Goal: Task Accomplishment & Management: Manage account settings

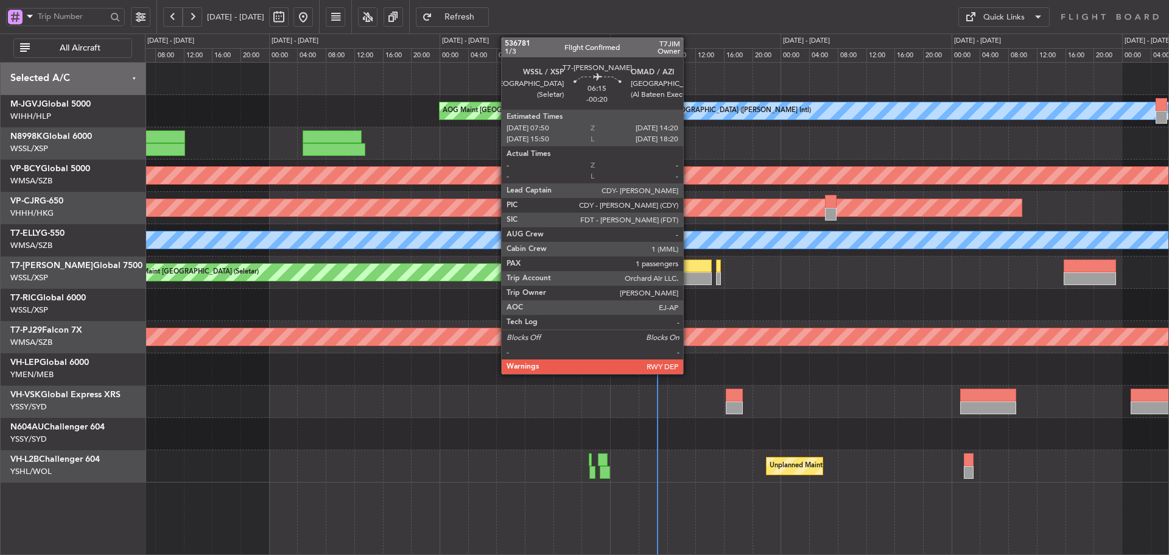
click at [688, 264] on div at bounding box center [688, 265] width 46 height 13
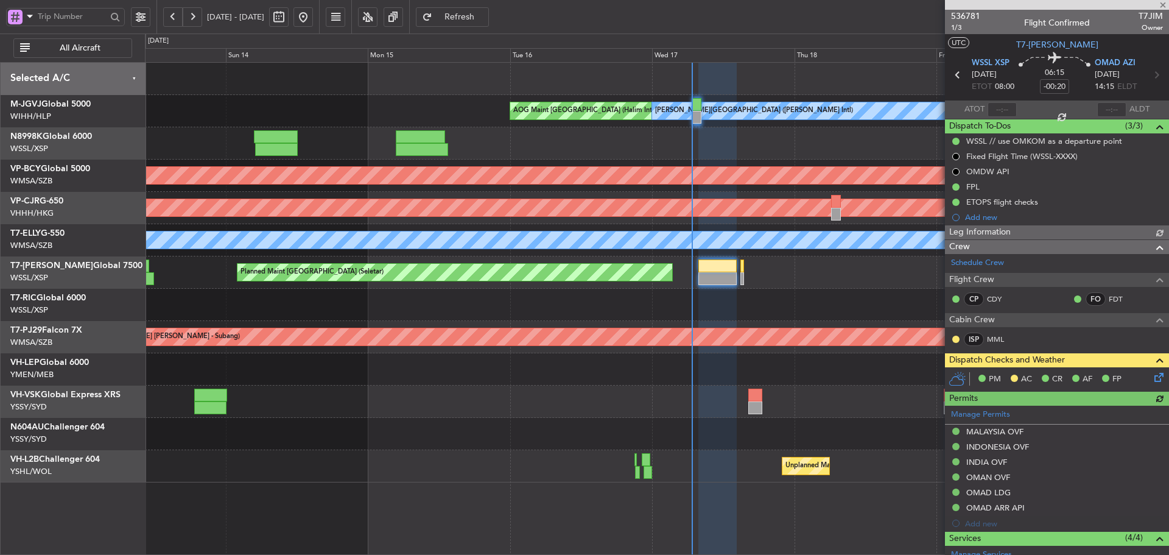
type input "[PERSON_NAME] (LEU)"
click at [1152, 380] on icon at bounding box center [1157, 375] width 10 height 10
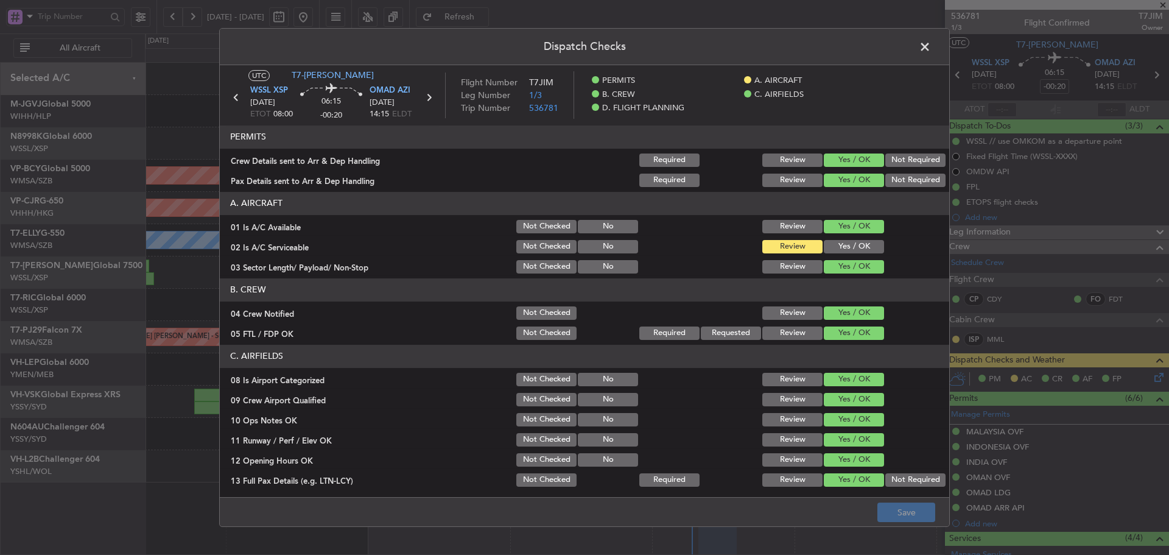
click at [844, 251] on button "Yes / OK" at bounding box center [854, 246] width 60 height 13
click at [893, 508] on button "Save" at bounding box center [906, 511] width 58 height 19
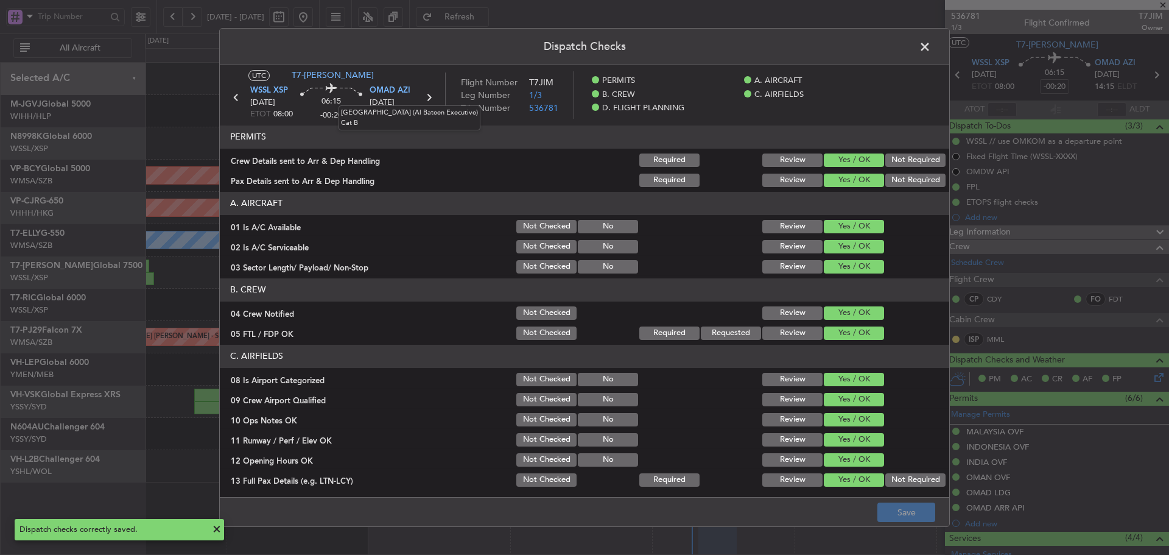
click at [431, 98] on mat-tooltip-component "[GEOGRAPHIC_DATA] (Al Bateen Executive) Cat B" at bounding box center [409, 118] width 159 height 42
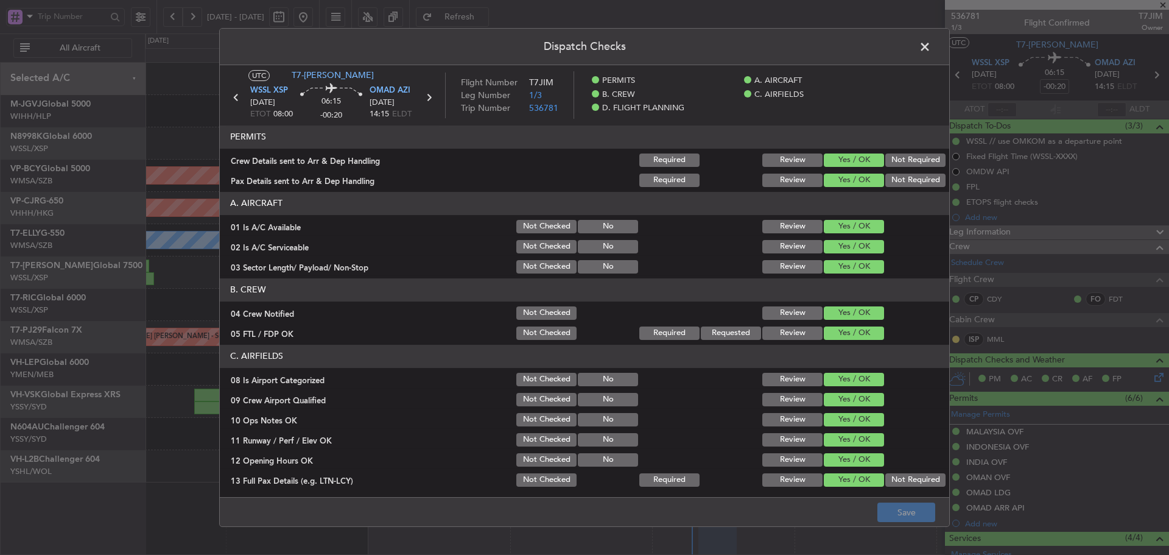
click at [931, 51] on span at bounding box center [931, 50] width 0 height 24
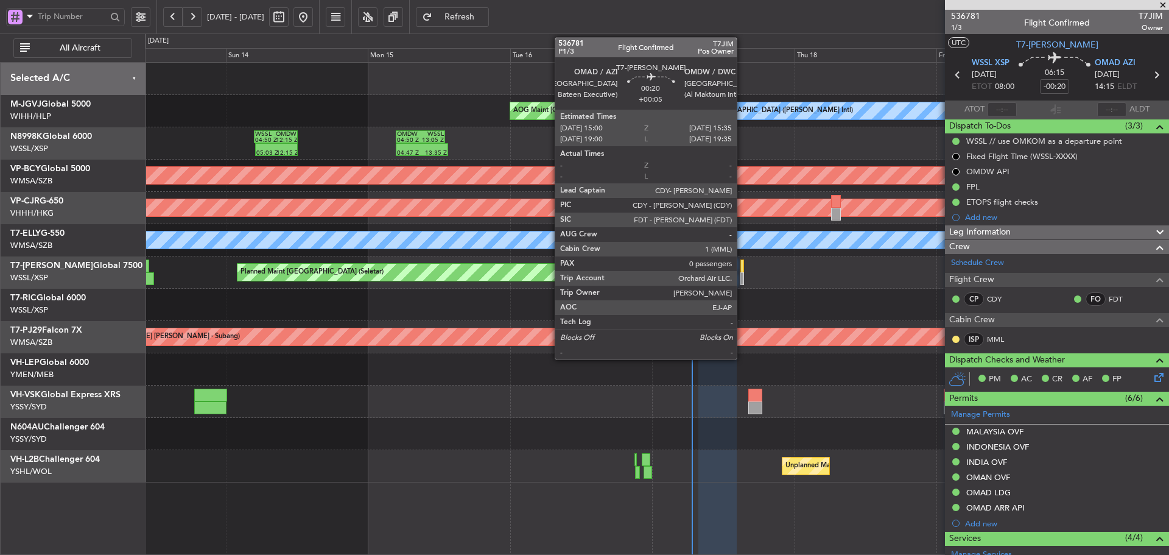
click at [742, 275] on div at bounding box center [742, 278] width 4 height 13
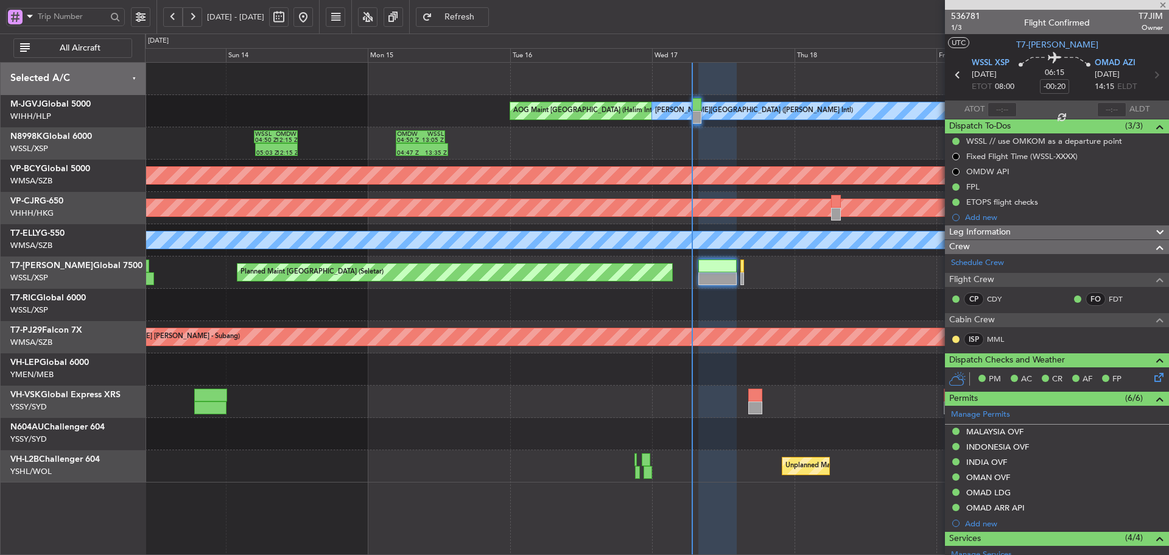
type input "+00:05"
type input "0"
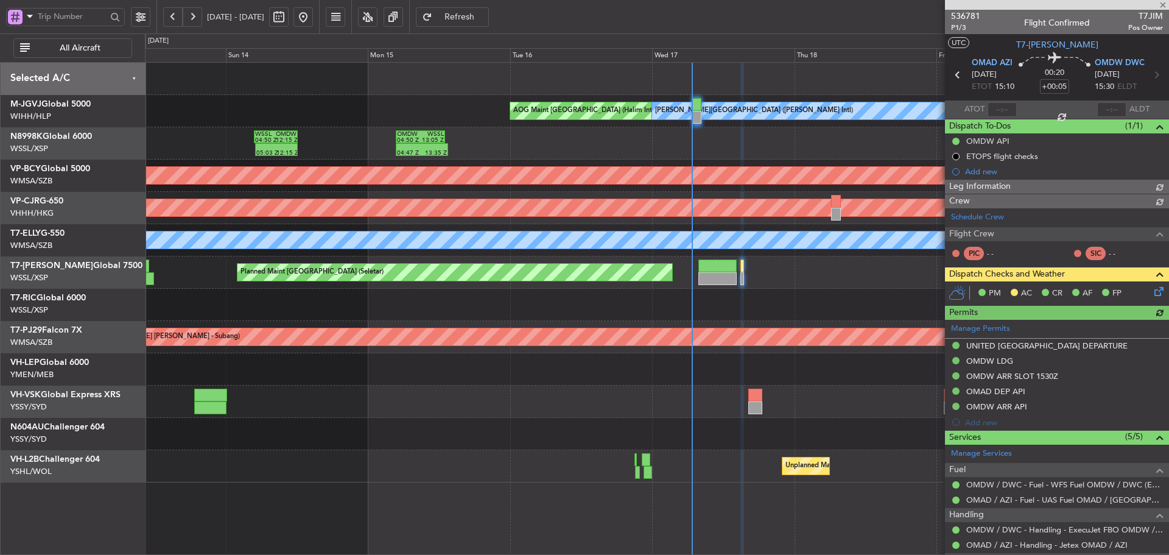
type input "[PERSON_NAME] (LEU)"
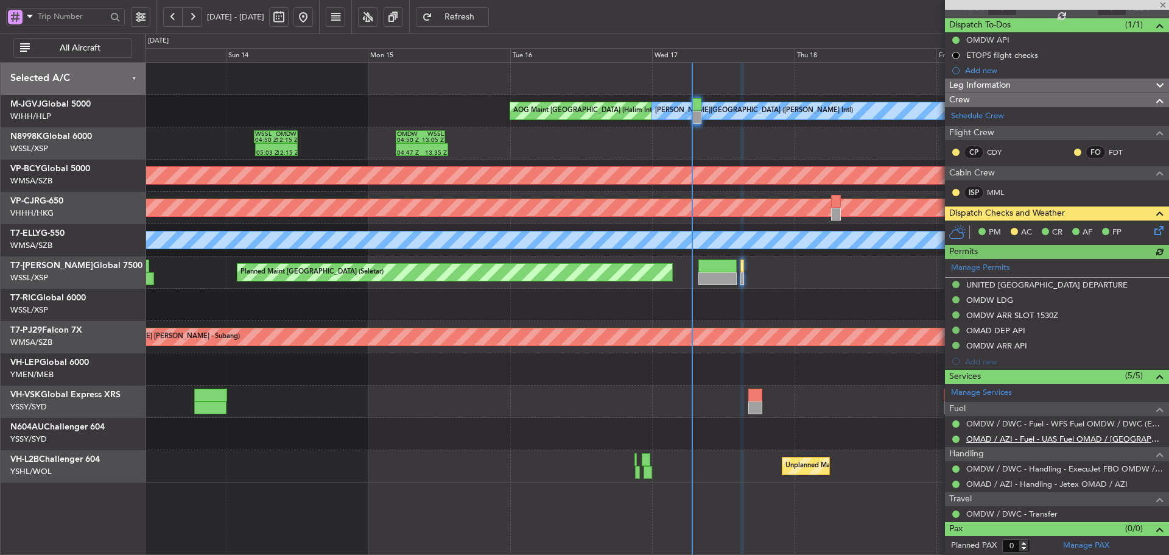
scroll to position [102, 0]
click at [1153, 229] on icon at bounding box center [1157, 228] width 10 height 10
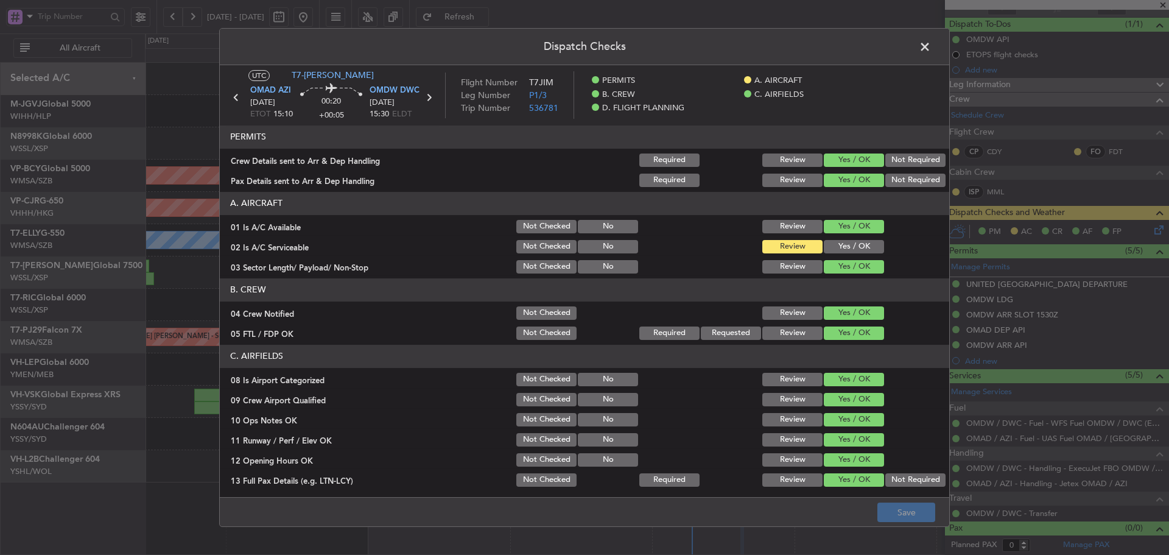
click at [841, 243] on button "Yes / OK" at bounding box center [854, 246] width 60 height 13
click at [893, 516] on button "Save" at bounding box center [906, 511] width 58 height 19
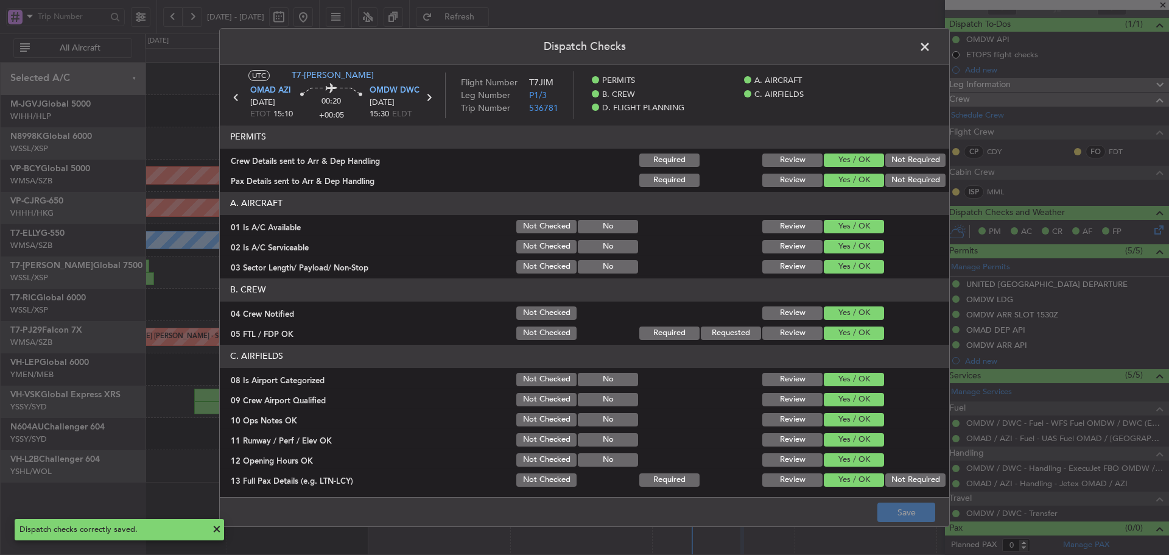
click at [931, 51] on span at bounding box center [931, 50] width 0 height 24
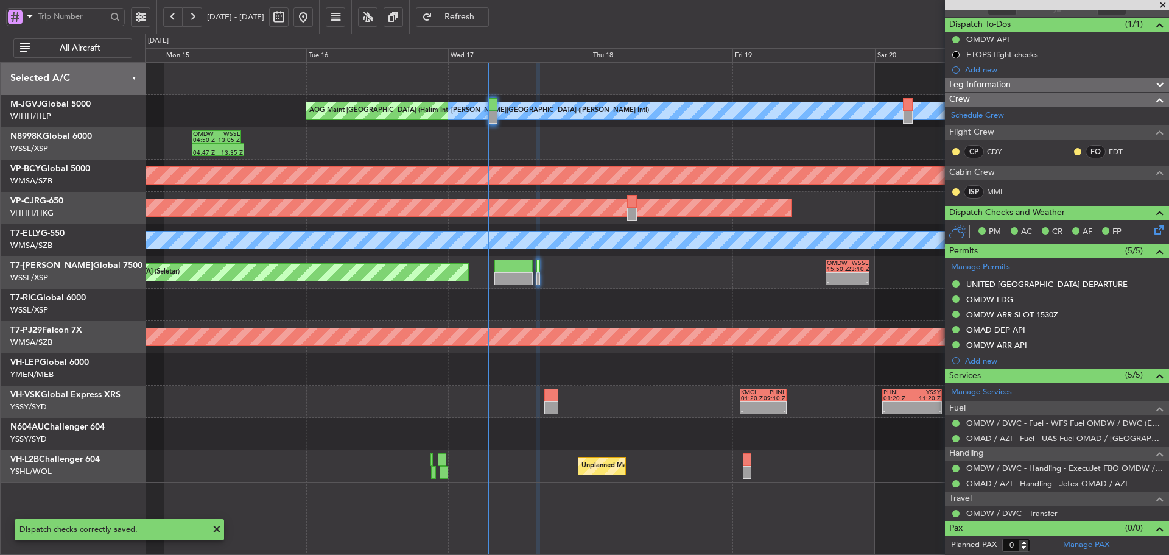
click at [558, 320] on div "AOG Maint [GEOGRAPHIC_DATA] (Halim Intl) [PERSON_NAME] Jakarta (Halim Intl) 04:…" at bounding box center [656, 272] width 1023 height 419
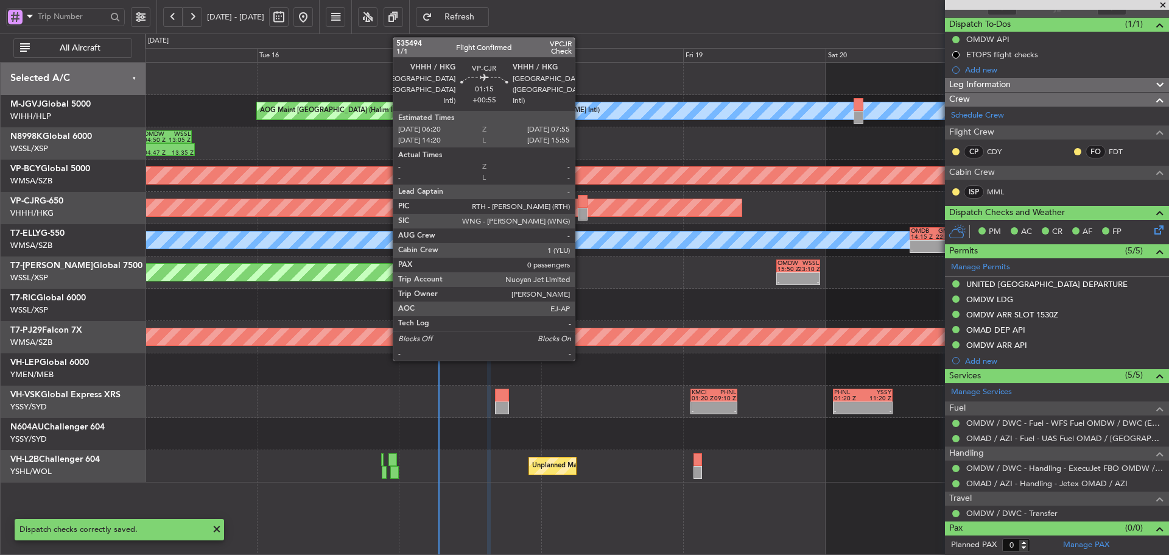
click at [580, 201] on div at bounding box center [583, 201] width 10 height 13
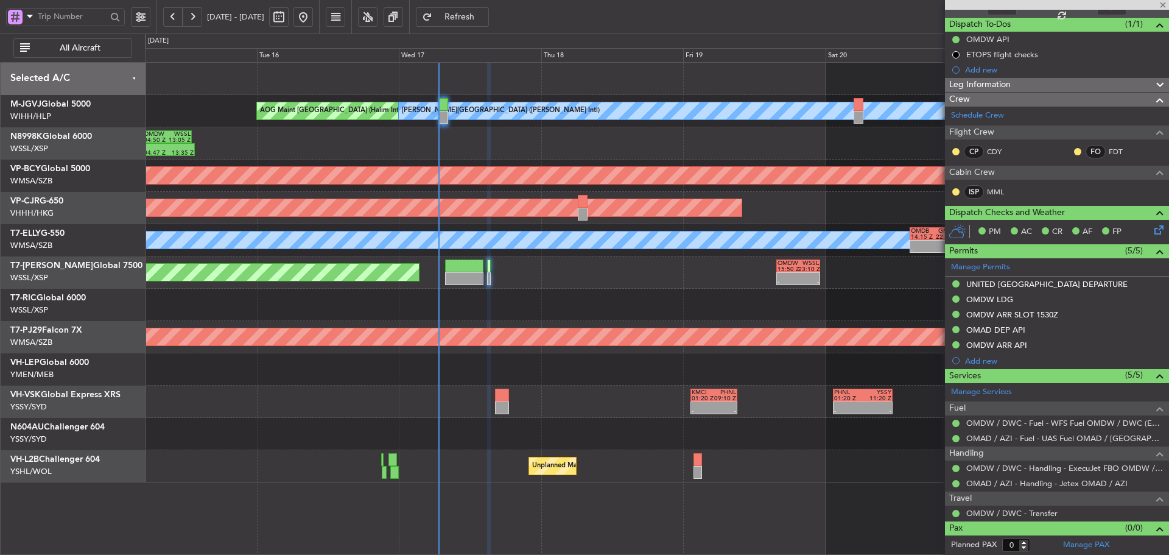
type input "+00:55"
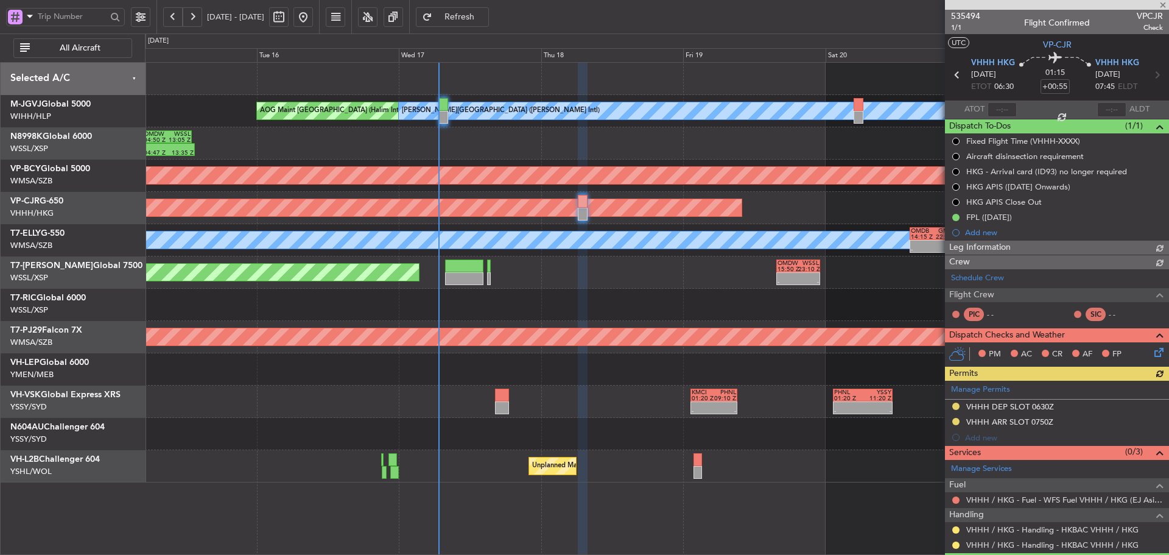
type input "[PERSON_NAME] (KYA)"
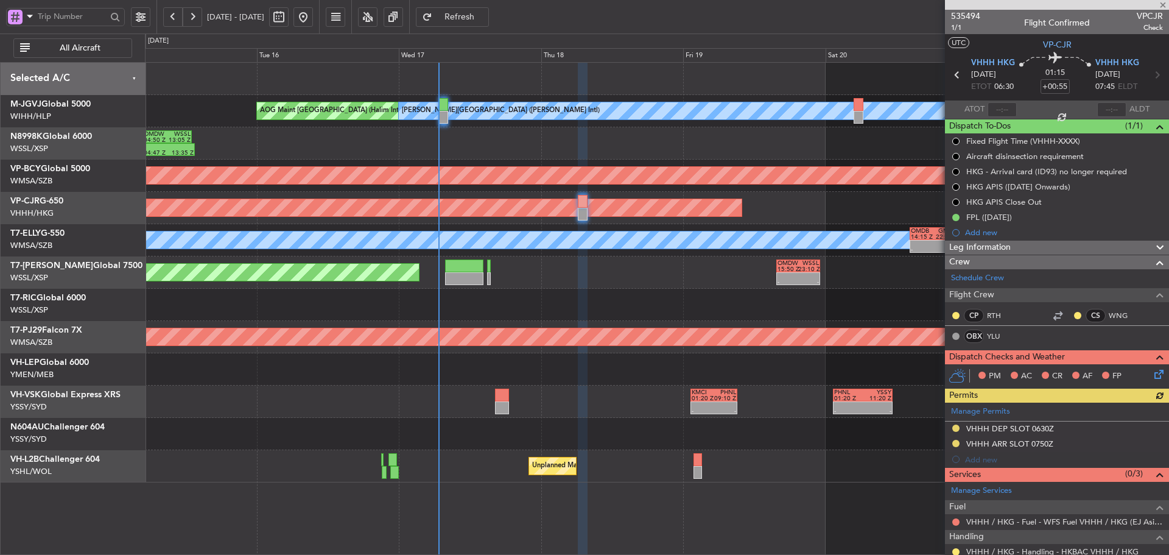
click at [976, 413] on div "Manage Permits VHHH DEP SLOT 0630Z VHHH ARR SLOT 0750Z Add new" at bounding box center [1057, 434] width 224 height 65
click at [994, 412] on link "Manage Permits" at bounding box center [980, 411] width 59 height 12
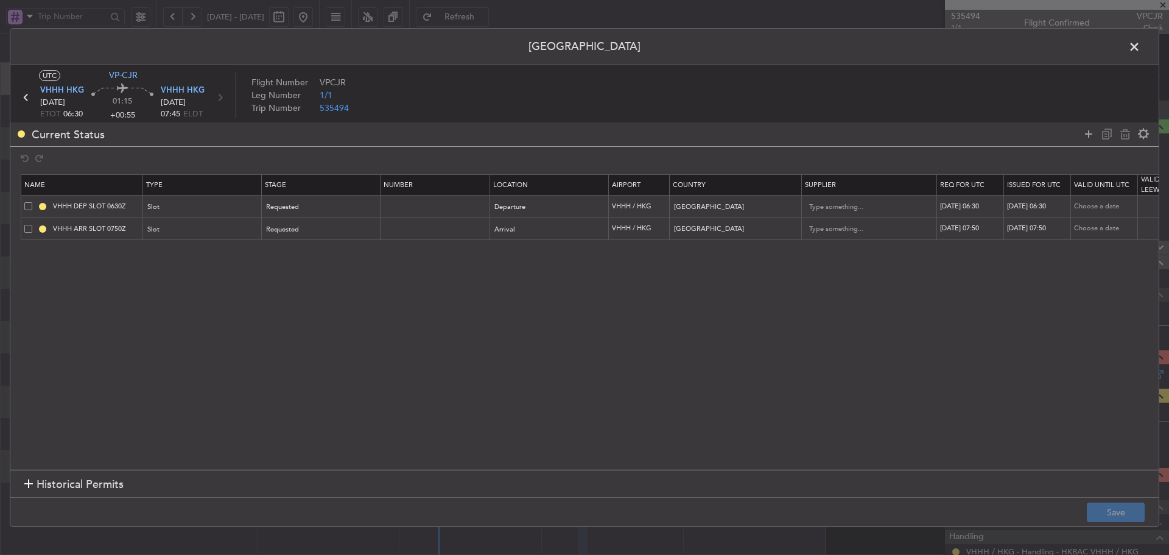
click at [968, 208] on div "[DATE] 06:30" at bounding box center [971, 206] width 63 height 10
select select "9"
select select "2025"
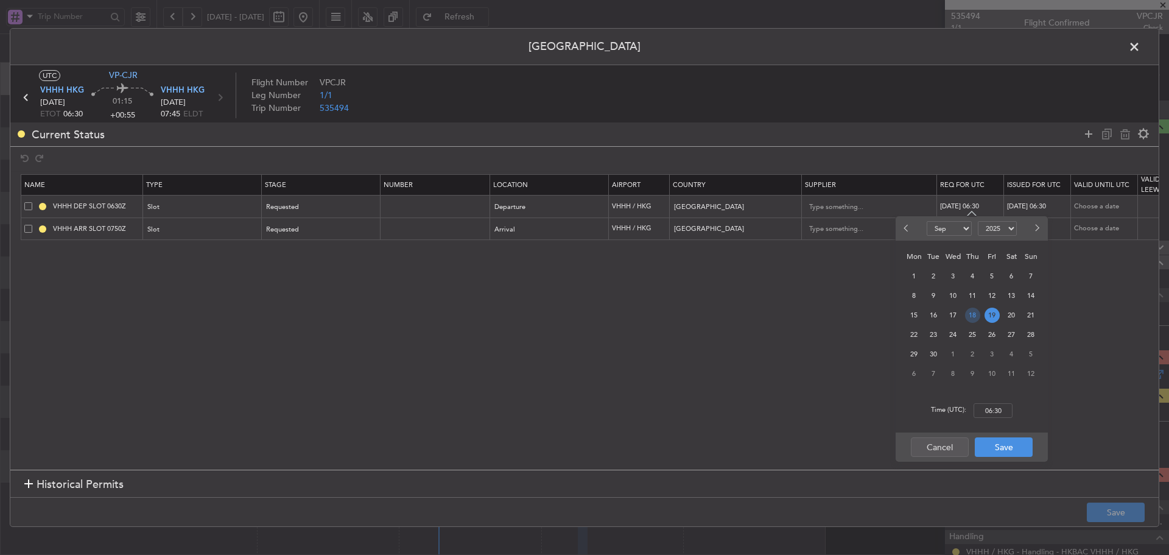
click at [970, 316] on span "18" at bounding box center [972, 314] width 15 height 15
click at [992, 406] on input "00:00" at bounding box center [992, 410] width 39 height 15
click at [990, 415] on input "00:00" at bounding box center [992, 410] width 39 height 15
click at [988, 410] on input "00:00" at bounding box center [992, 410] width 39 height 15
drag, startPoint x: 983, startPoint y: 407, endPoint x: 1021, endPoint y: 407, distance: 37.7
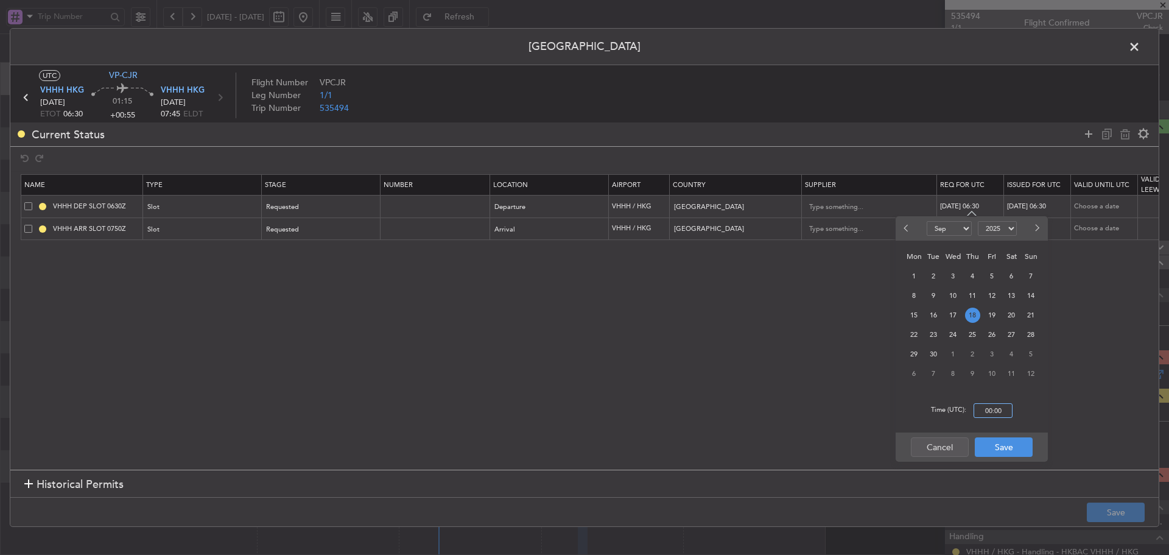
click at [1021, 407] on div "Time (UTC): 00:00" at bounding box center [971, 410] width 152 height 44
type input "06:35"
drag, startPoint x: 996, startPoint y: 447, endPoint x: 996, endPoint y: 396, distance: 51.7
click at [996, 447] on button "Save" at bounding box center [1003, 446] width 58 height 19
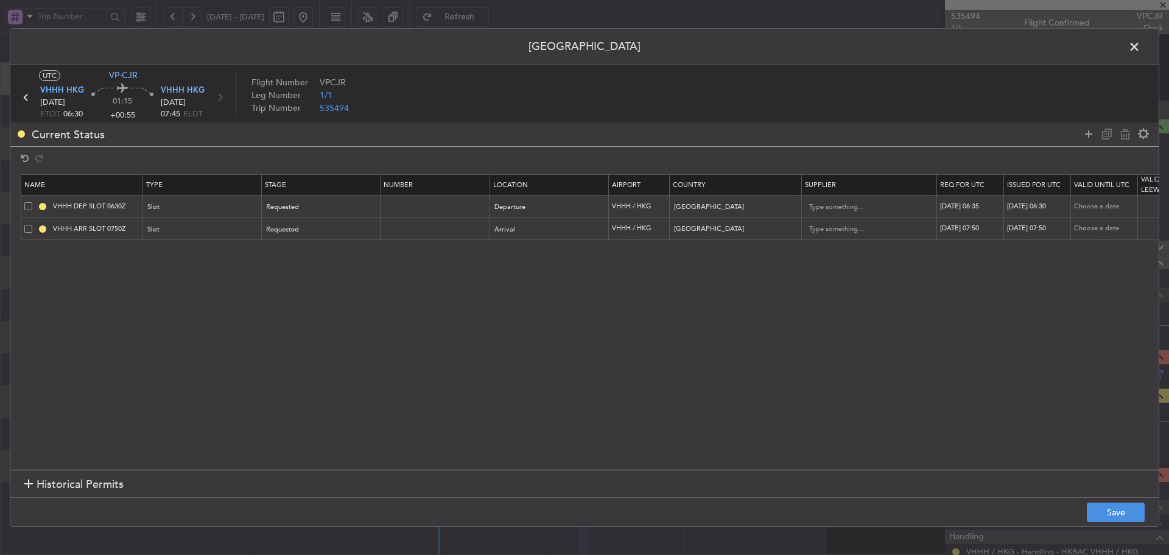
click at [1013, 210] on div "[DATE] 06:30" at bounding box center [1038, 206] width 63 height 10
select select "9"
select select "2025"
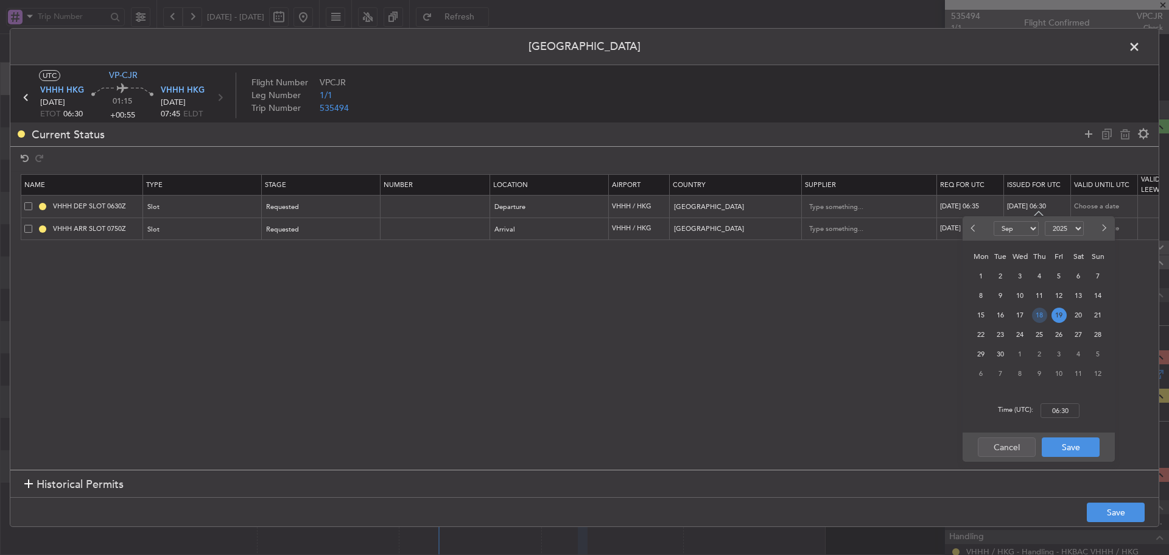
click at [1041, 312] on span "18" at bounding box center [1039, 314] width 15 height 15
click at [1057, 410] on input "00:00" at bounding box center [1059, 410] width 39 height 15
type input "06:35"
click at [1061, 447] on button "Save" at bounding box center [1070, 446] width 58 height 19
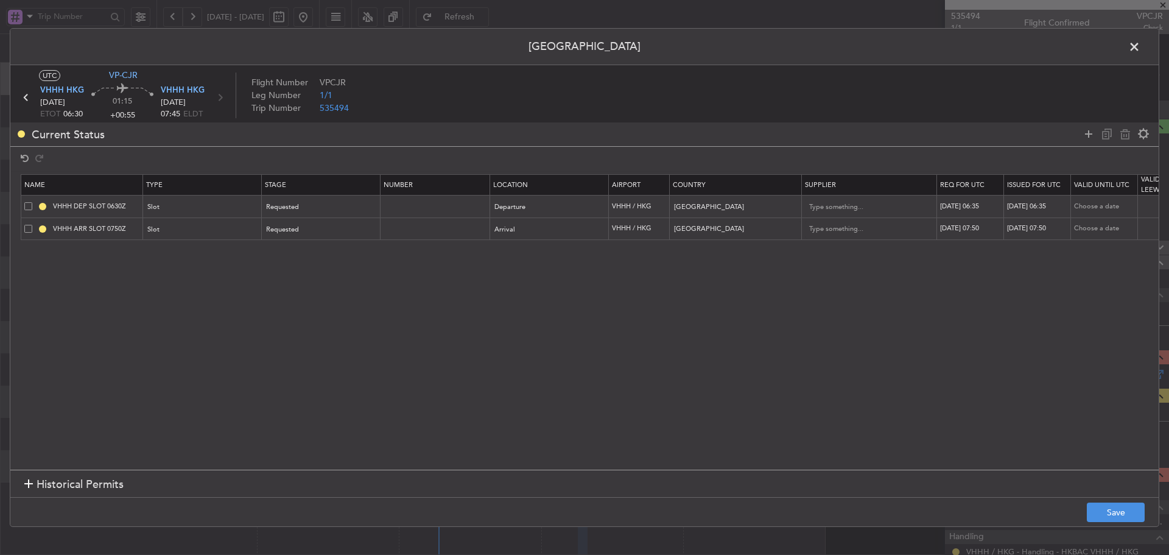
click at [967, 230] on div "[DATE] 07:50" at bounding box center [971, 228] width 63 height 10
select select "9"
select select "2025"
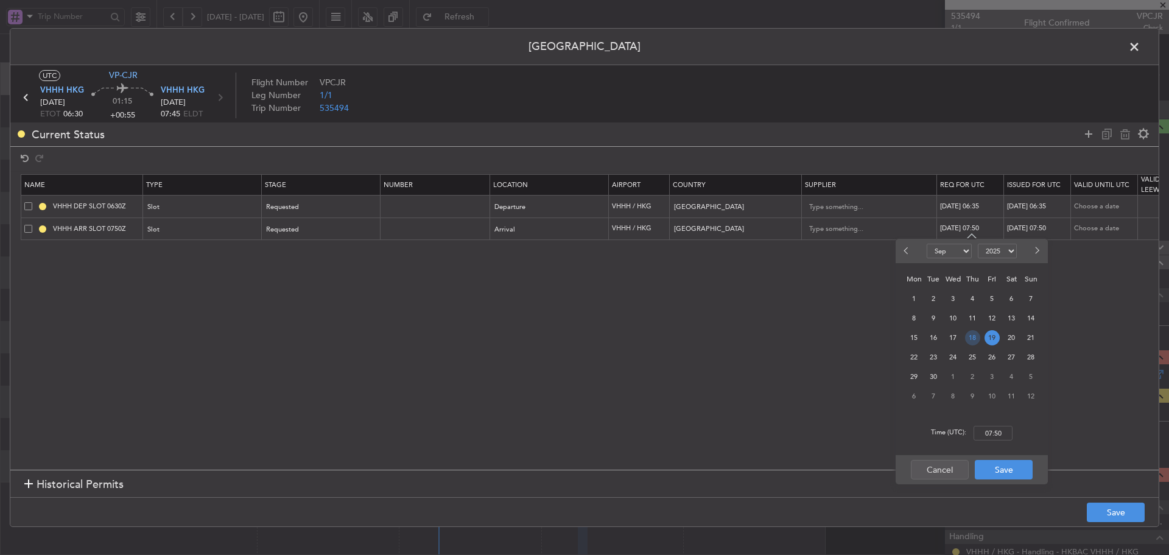
click at [975, 337] on span "18" at bounding box center [972, 337] width 15 height 15
click at [987, 429] on input "00:00" at bounding box center [992, 432] width 39 height 15
type input "0"
type input "07:50"
click at [1007, 478] on button "Save" at bounding box center [1003, 469] width 58 height 19
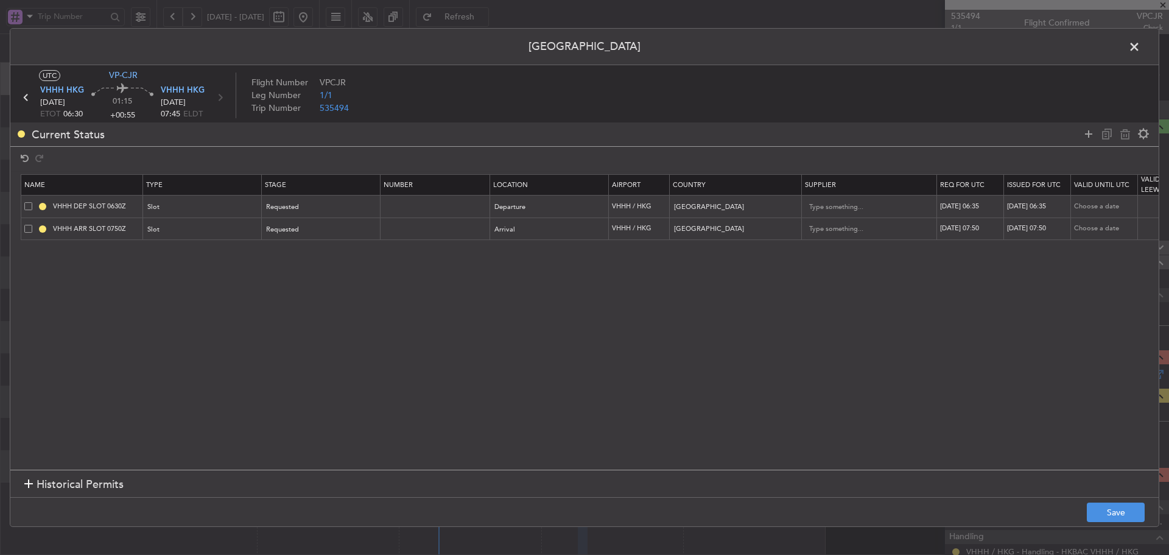
click at [1029, 228] on div "[DATE] 07:50" at bounding box center [1038, 228] width 63 height 10
select select "9"
select select "2025"
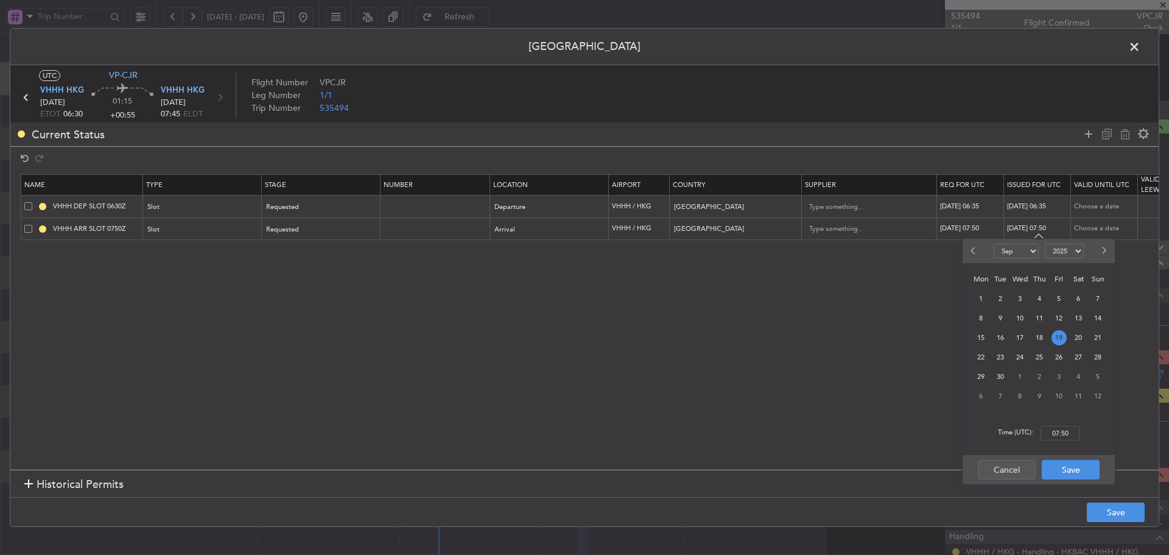
click at [1040, 341] on span "18" at bounding box center [1039, 337] width 15 height 15
click at [1057, 437] on input "00:00" at bounding box center [1059, 432] width 39 height 15
type input "07:50"
click at [1058, 472] on button "Save" at bounding box center [1070, 469] width 58 height 19
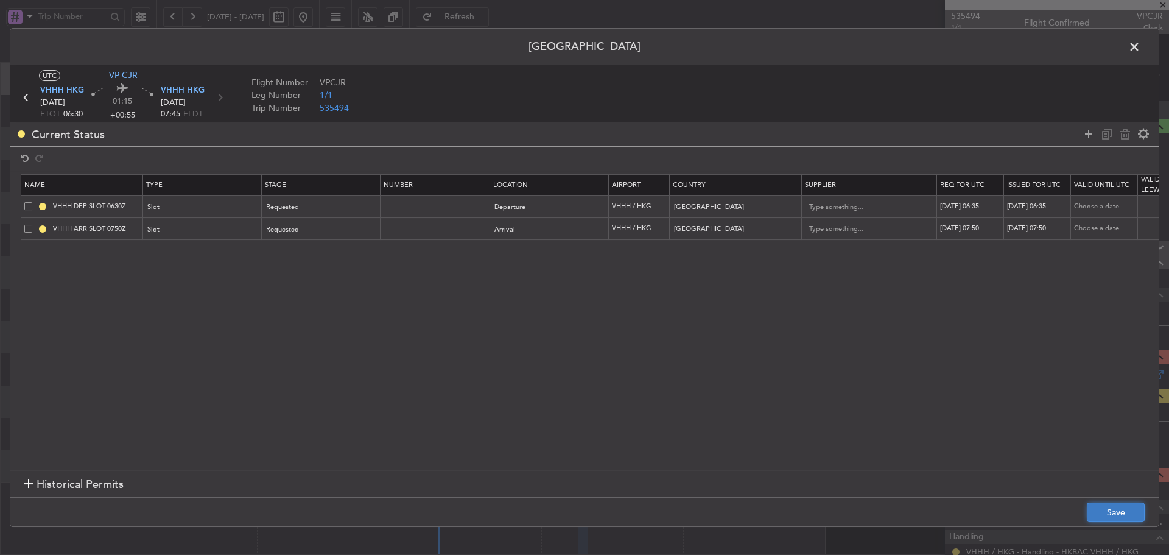
click at [1103, 513] on button "Save" at bounding box center [1115, 511] width 58 height 19
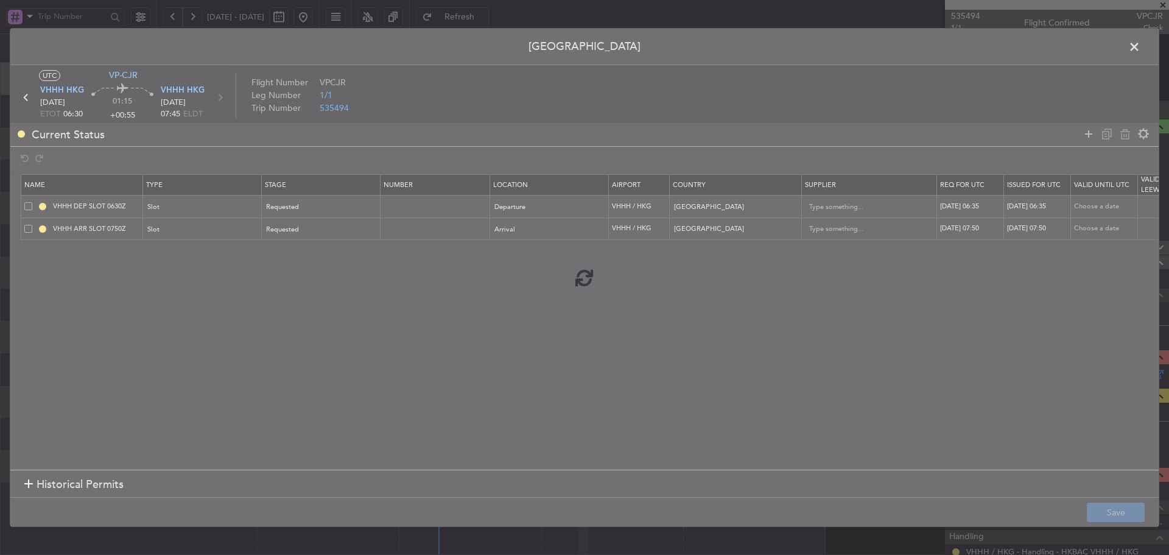
type input "VHHH DEP SLOT 0635Z"
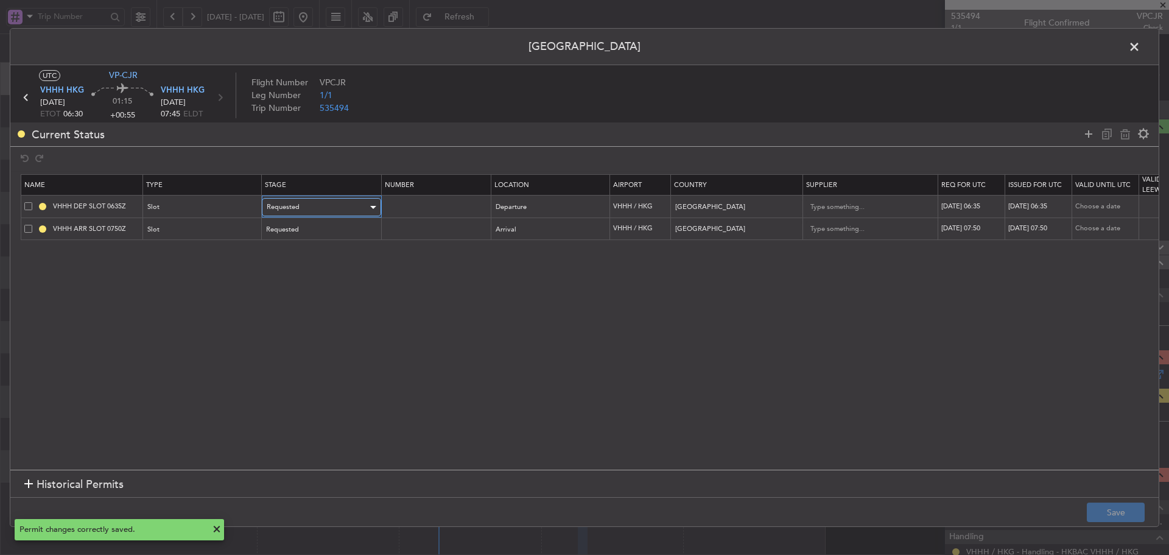
click at [285, 211] on span "Requested" at bounding box center [283, 206] width 33 height 9
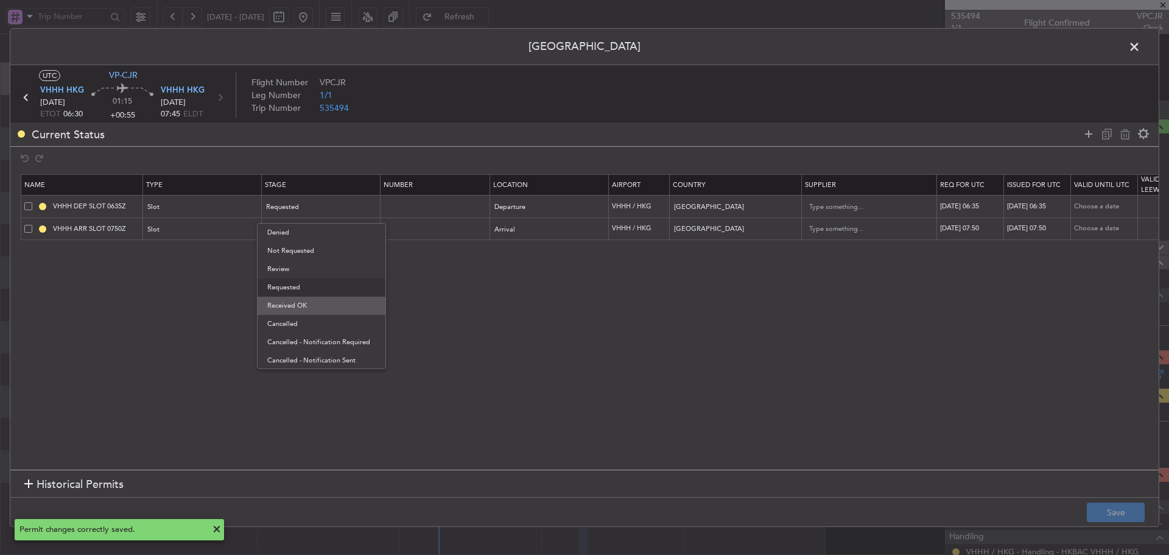
click at [303, 301] on span "Received OK" at bounding box center [321, 305] width 108 height 18
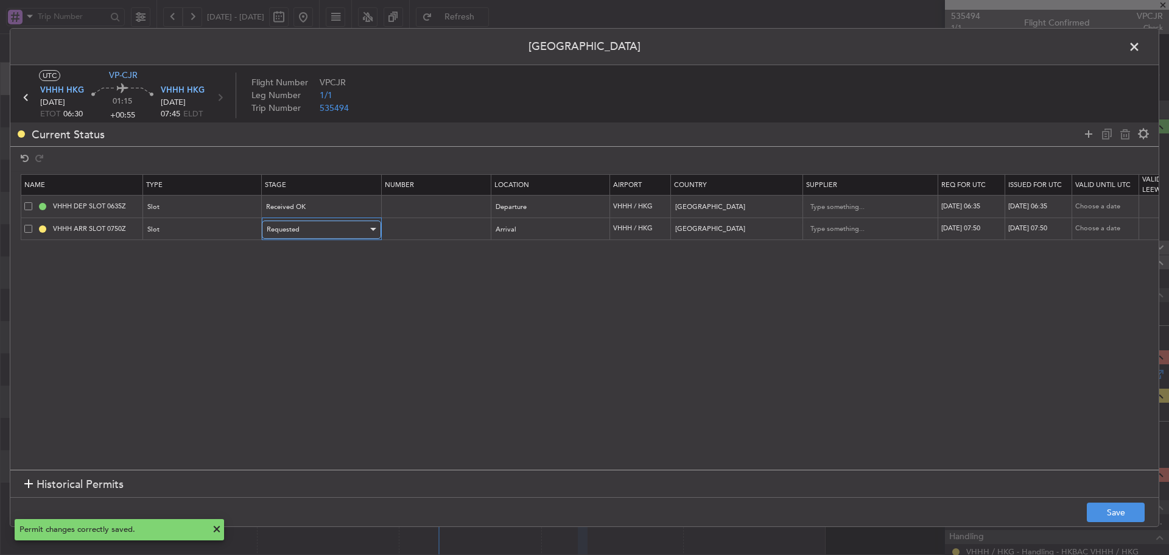
click at [322, 226] on div "Requested" at bounding box center [317, 229] width 101 height 18
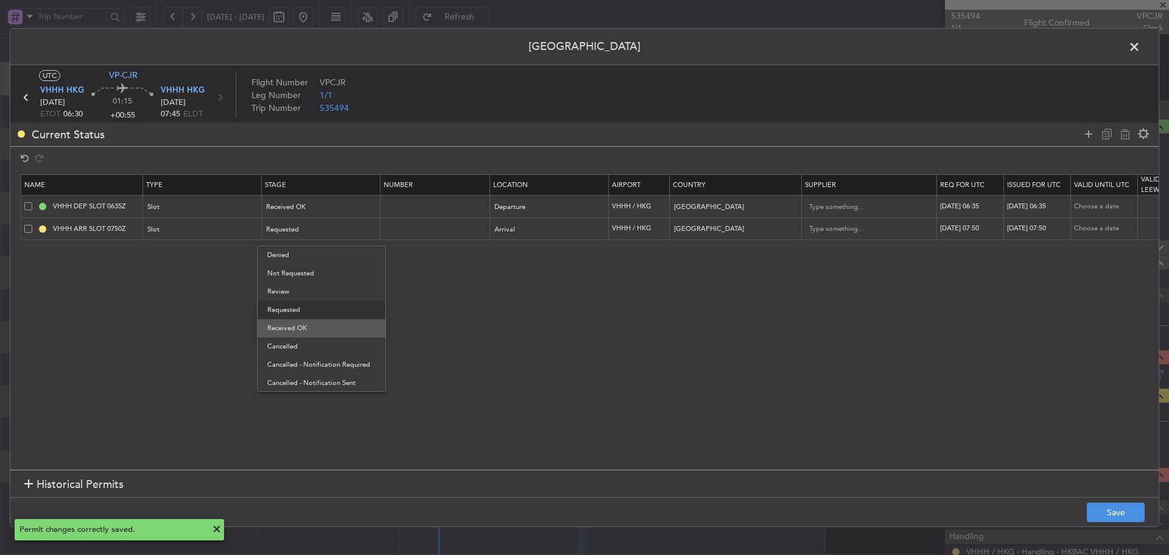
click at [312, 322] on span "Received OK" at bounding box center [321, 328] width 108 height 18
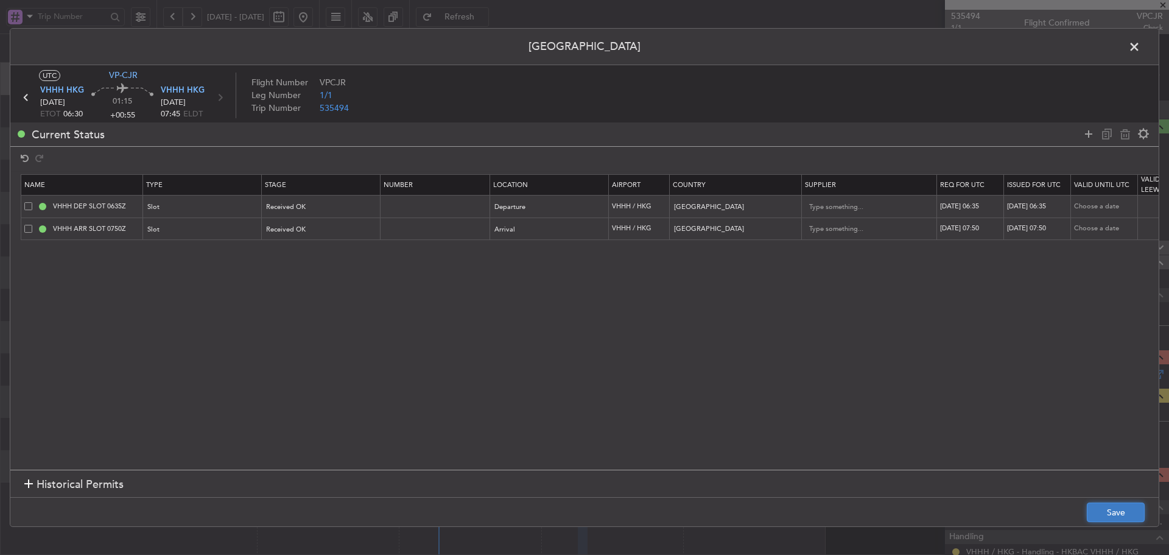
click at [1117, 506] on button "Save" at bounding box center [1115, 511] width 58 height 19
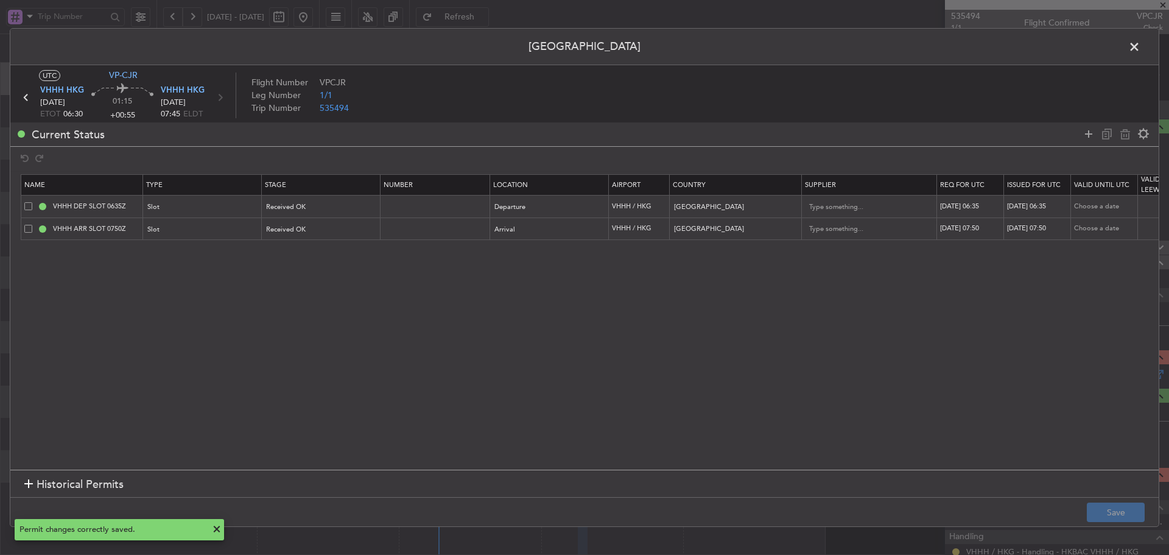
click at [1140, 46] on span at bounding box center [1140, 50] width 0 height 24
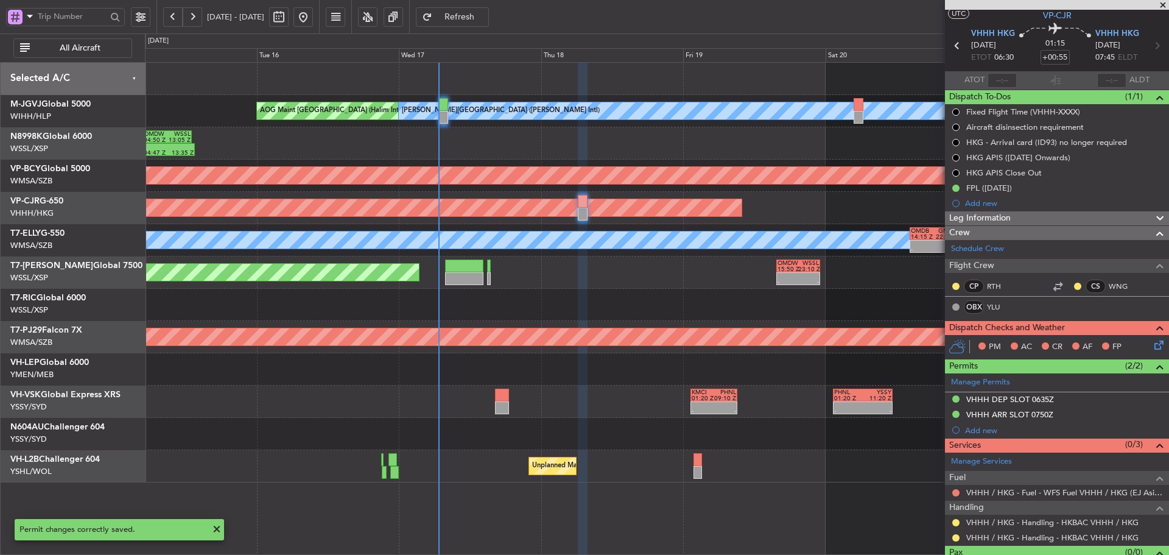
scroll to position [54, 0]
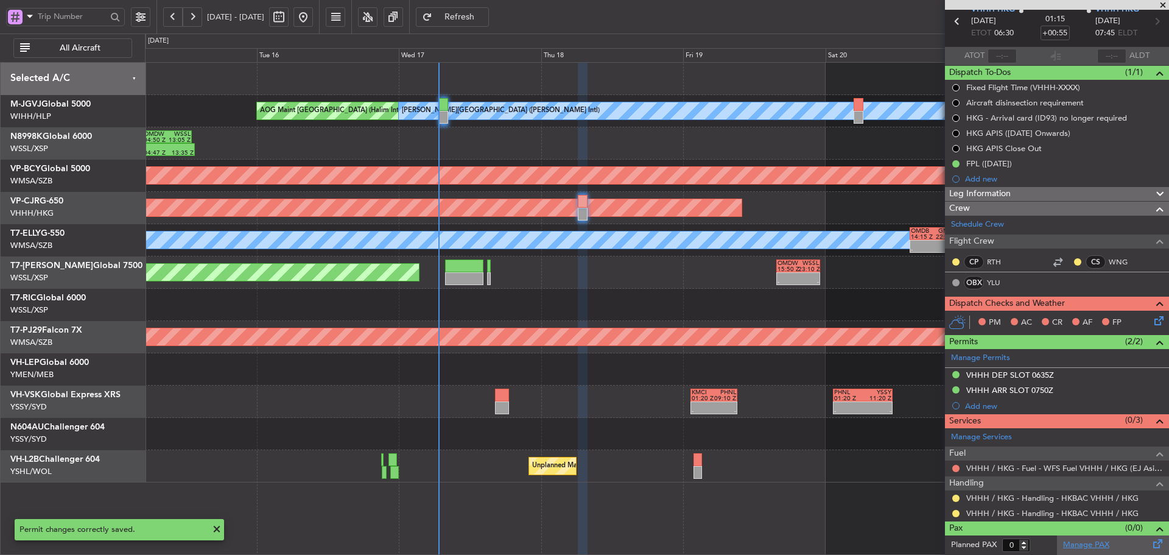
click at [1074, 545] on link "Manage PAX" at bounding box center [1086, 545] width 46 height 12
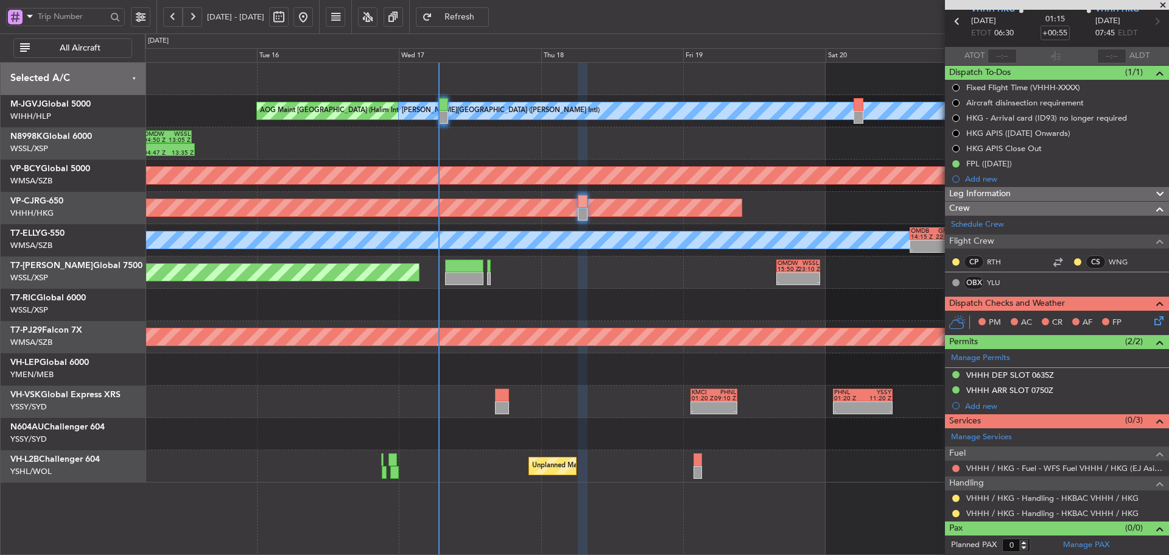
click at [485, 19] on span "Refresh" at bounding box center [460, 17] width 50 height 9
type input "[PERSON_NAME] (KYA)"
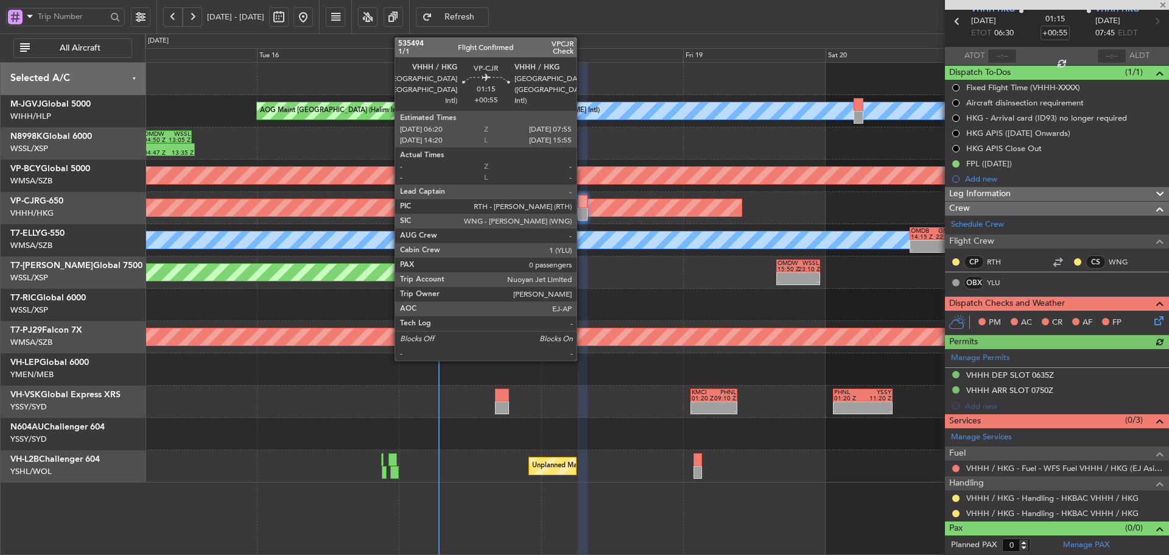
click at [582, 206] on div at bounding box center [583, 201] width 10 height 13
click at [583, 207] on div at bounding box center [583, 201] width 10 height 13
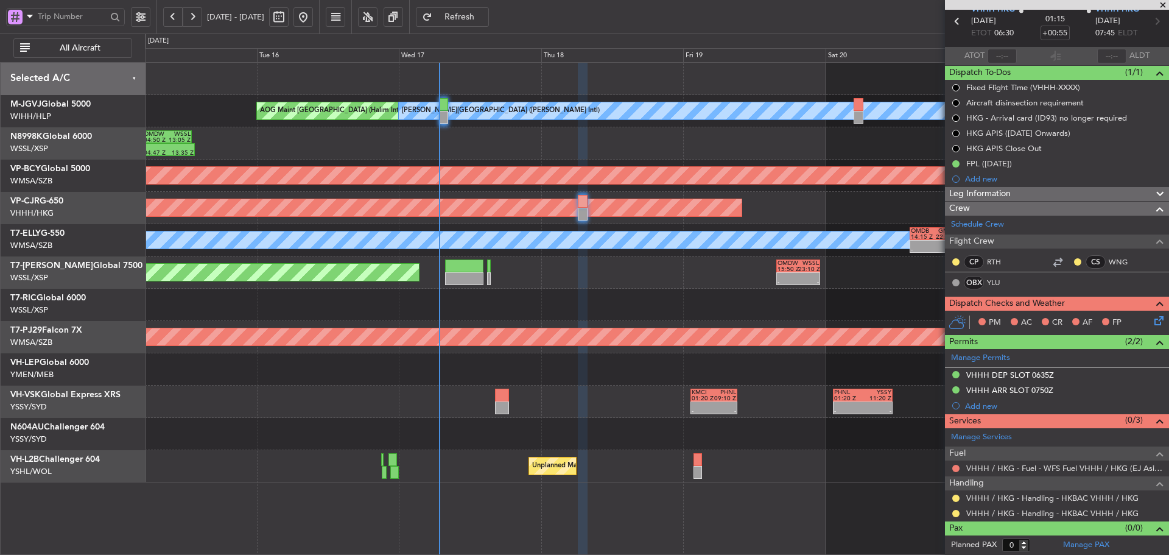
type input "[PERSON_NAME] (KYA)"
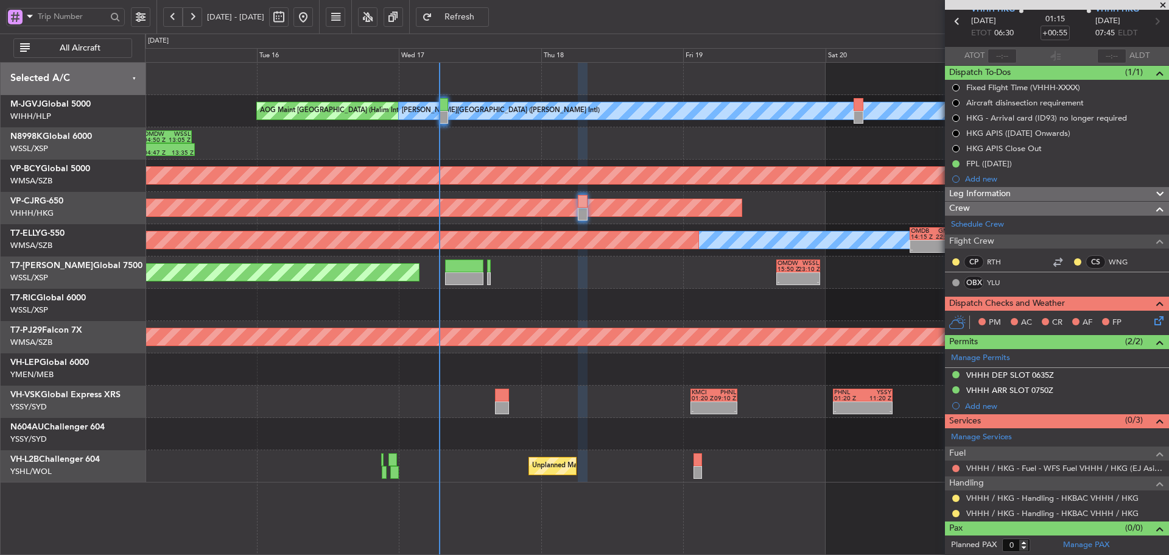
type input "[PERSON_NAME] (KYA)"
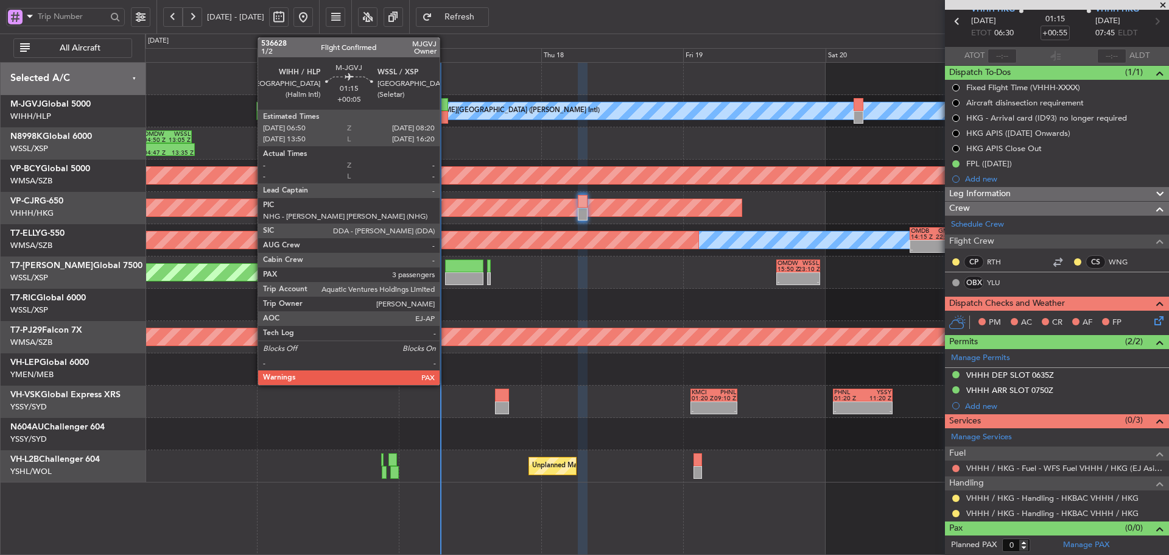
click at [445, 113] on div at bounding box center [443, 117] width 9 height 13
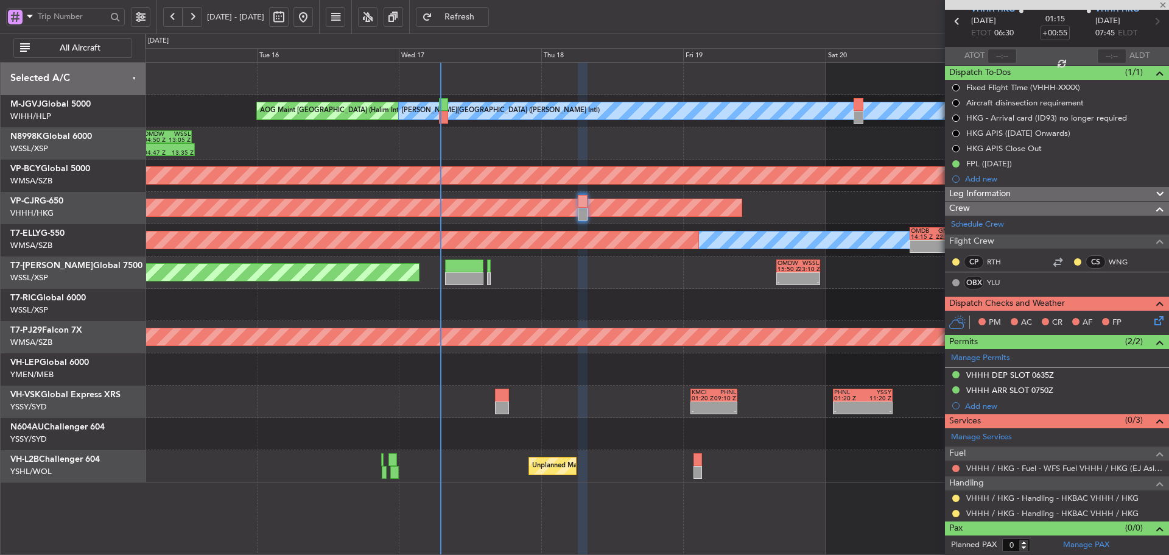
type input "+00:05"
type input "3"
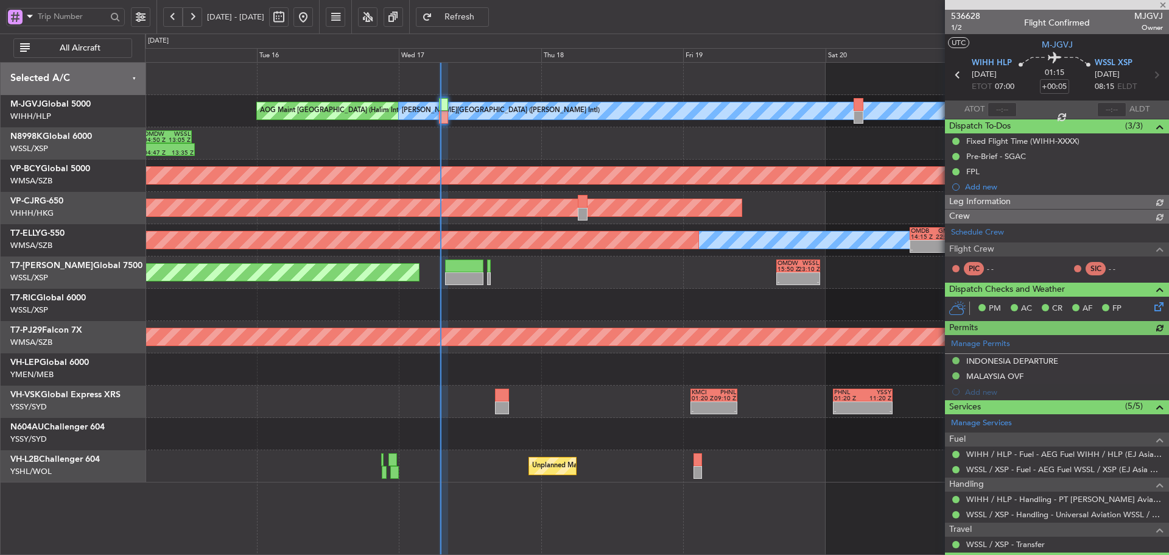
type input "[PERSON_NAME] (LEU)"
click at [992, 108] on input "text" at bounding box center [1001, 109] width 29 height 15
click at [1029, 107] on section "ATOT 0657 ALDT" at bounding box center [1057, 109] width 224 height 18
type input "06:57"
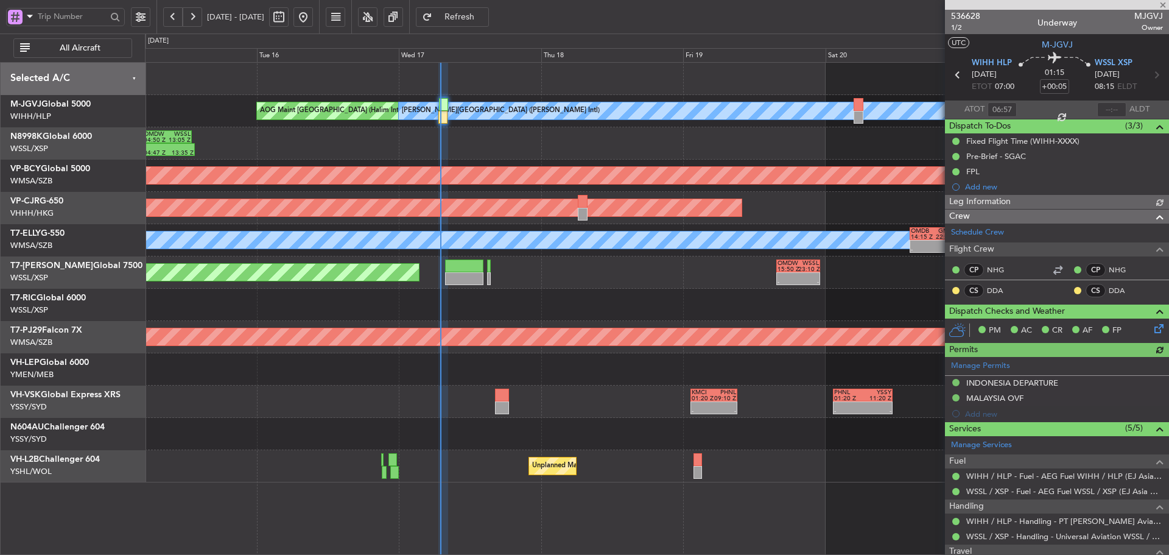
type input "[PERSON_NAME] (LEU)"
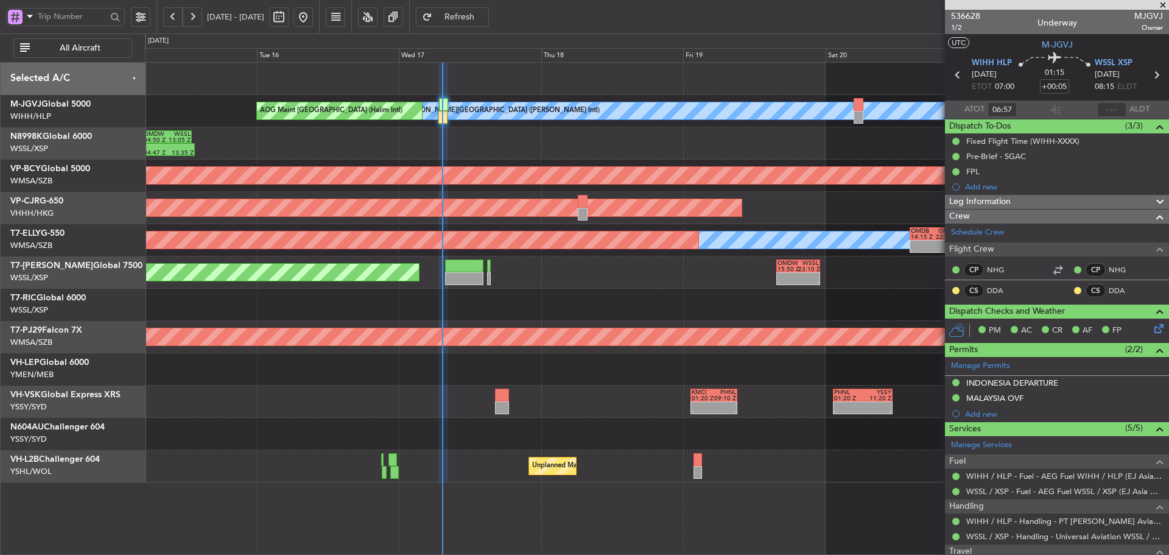
type input "[PERSON_NAME] (LEU)"
